Goal: Information Seeking & Learning: Learn about a topic

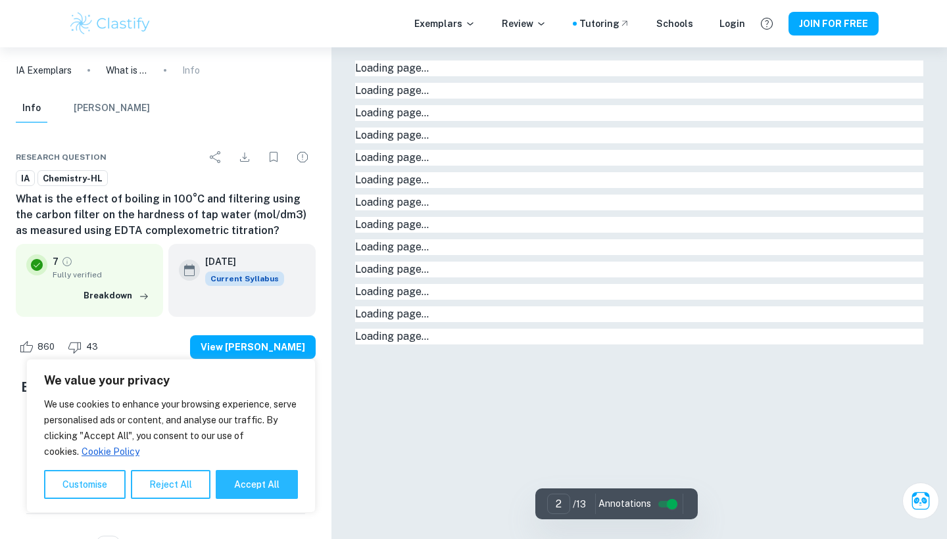
type input "1"
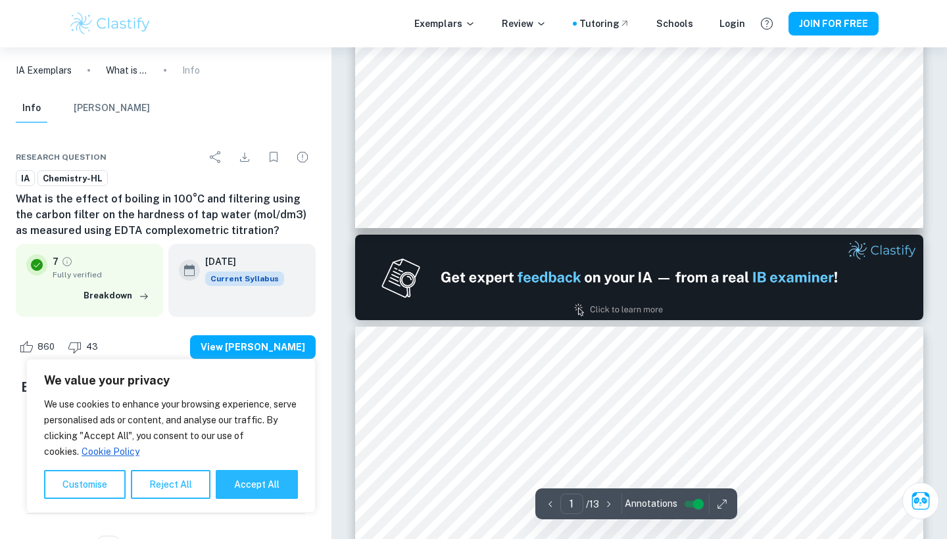
scroll to position [653, 0]
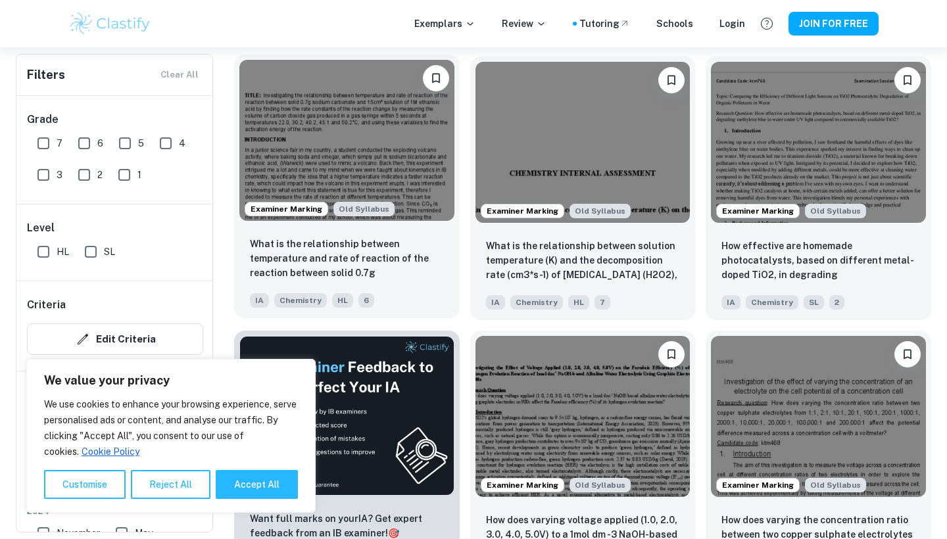
scroll to position [1782, 0]
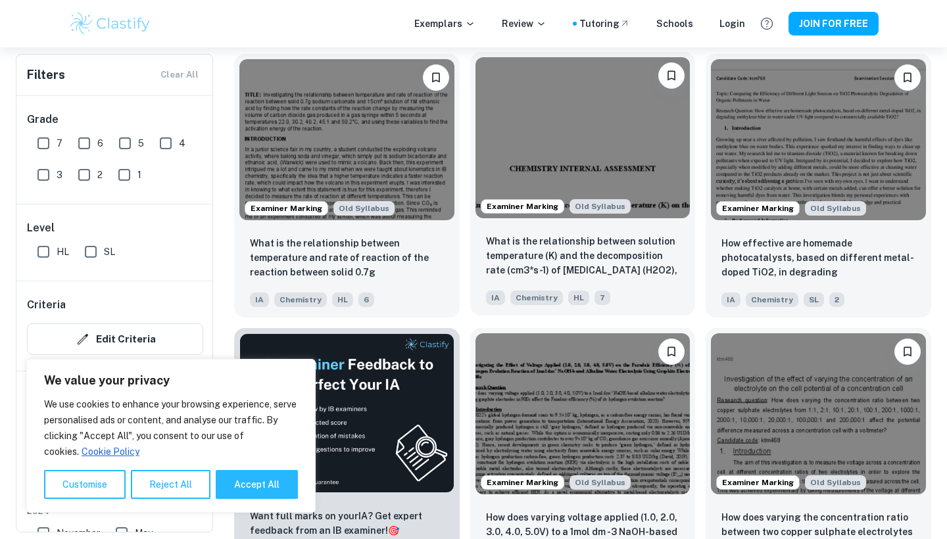
click at [592, 114] on img at bounding box center [582, 137] width 215 height 161
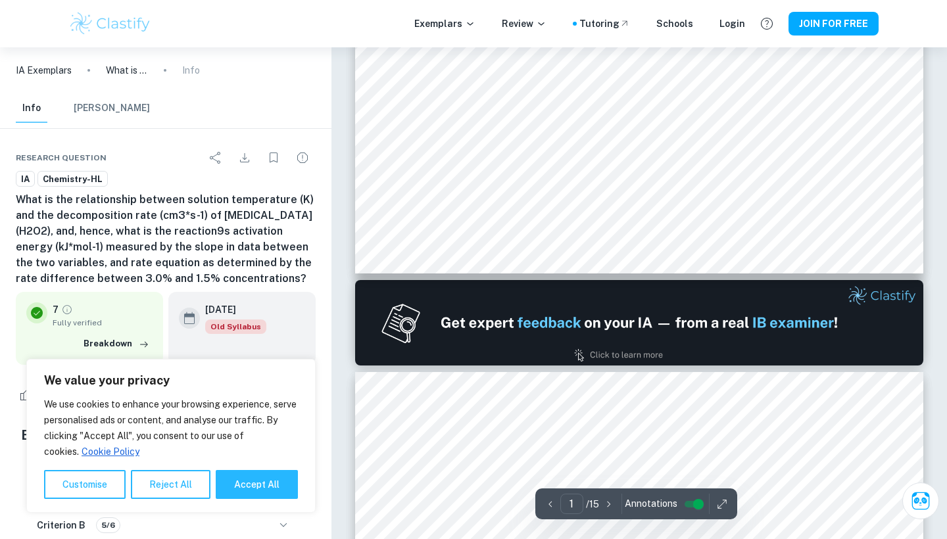
scroll to position [527, 1]
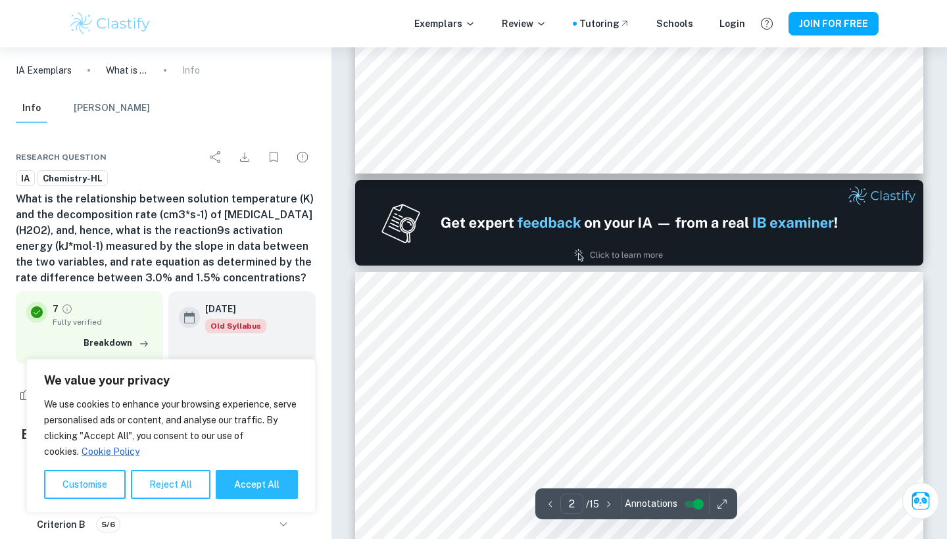
type input "1"
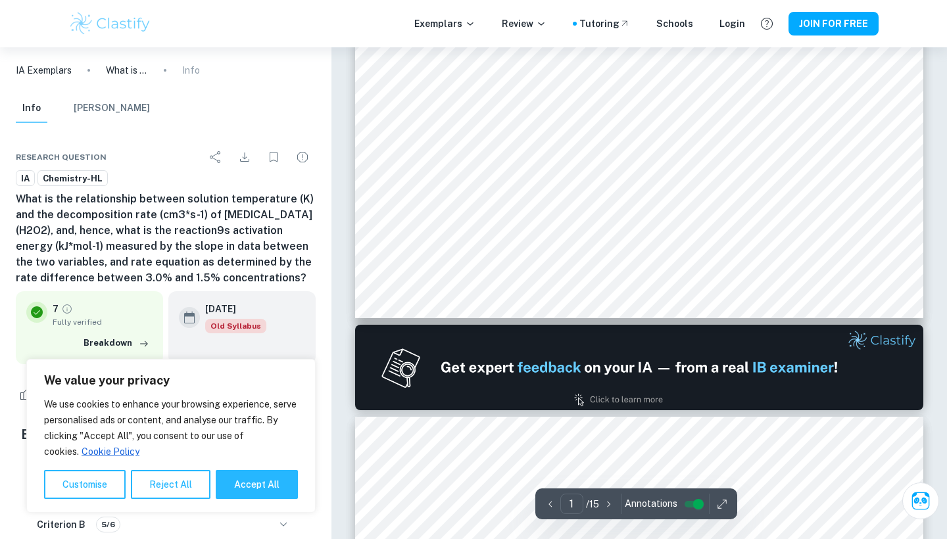
scroll to position [477, 0]
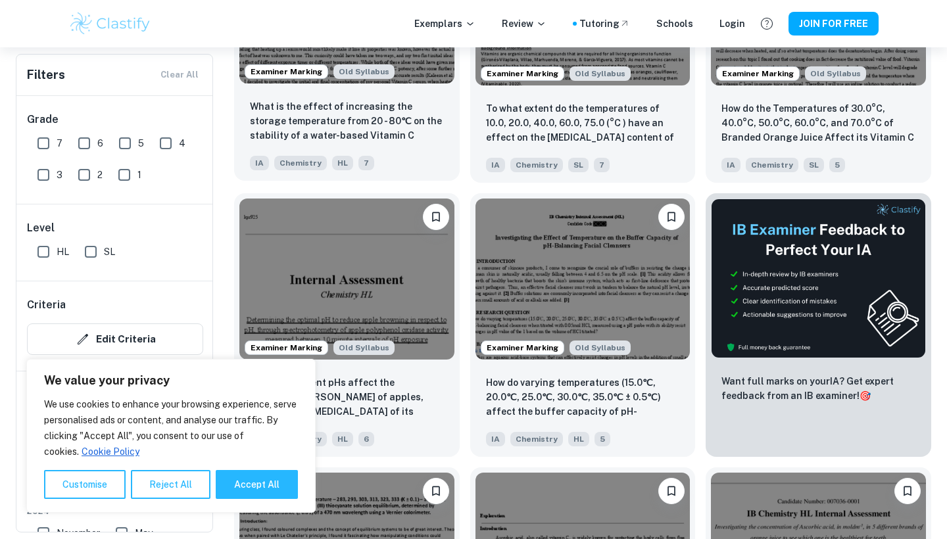
scroll to position [4679, 0]
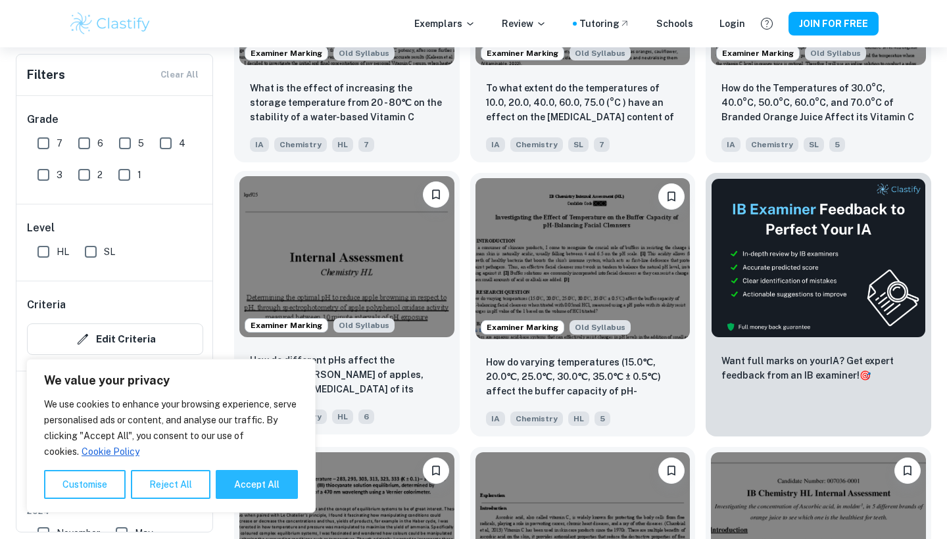
click at [408, 285] on img at bounding box center [346, 256] width 215 height 161
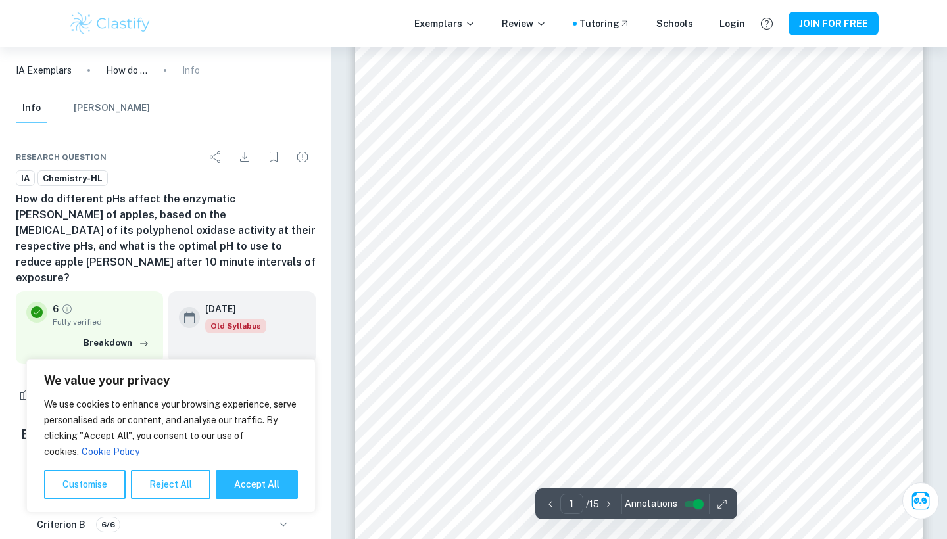
scroll to position [62, 0]
